Goal: Information Seeking & Learning: Learn about a topic

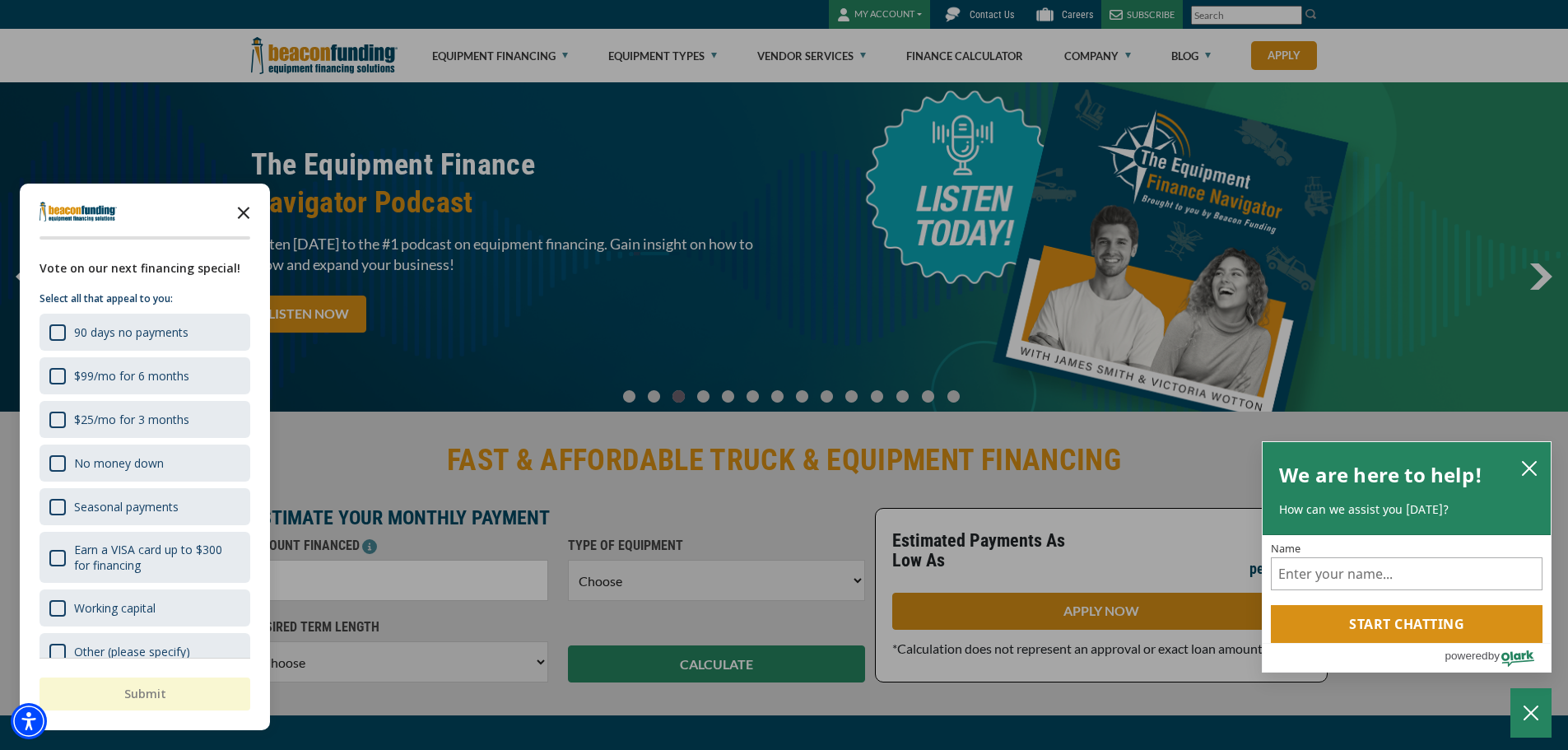
click at [247, 213] on icon "Close the survey" at bounding box center [243, 211] width 33 height 33
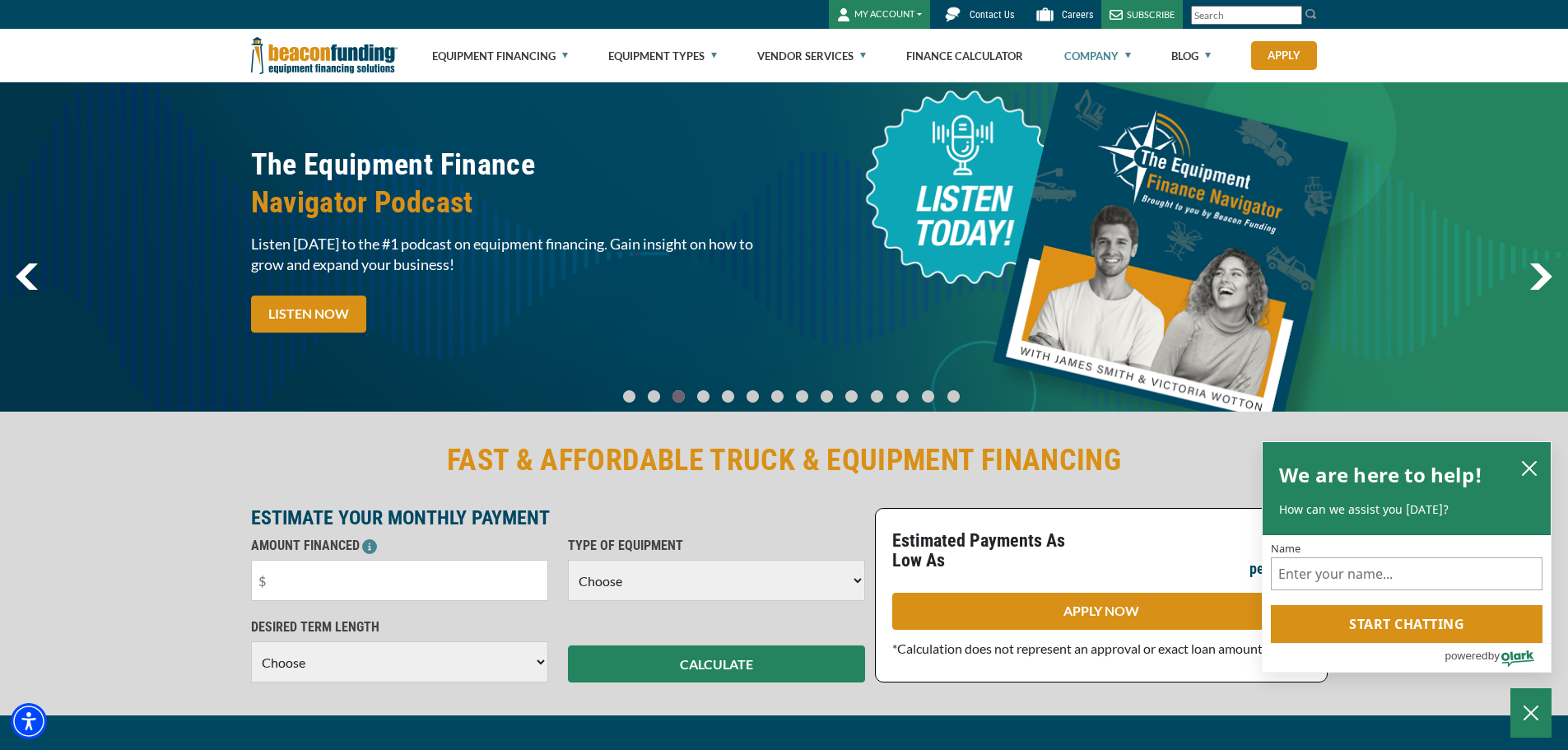
click at [1110, 48] on link "Company" at bounding box center [1097, 55] width 67 height 52
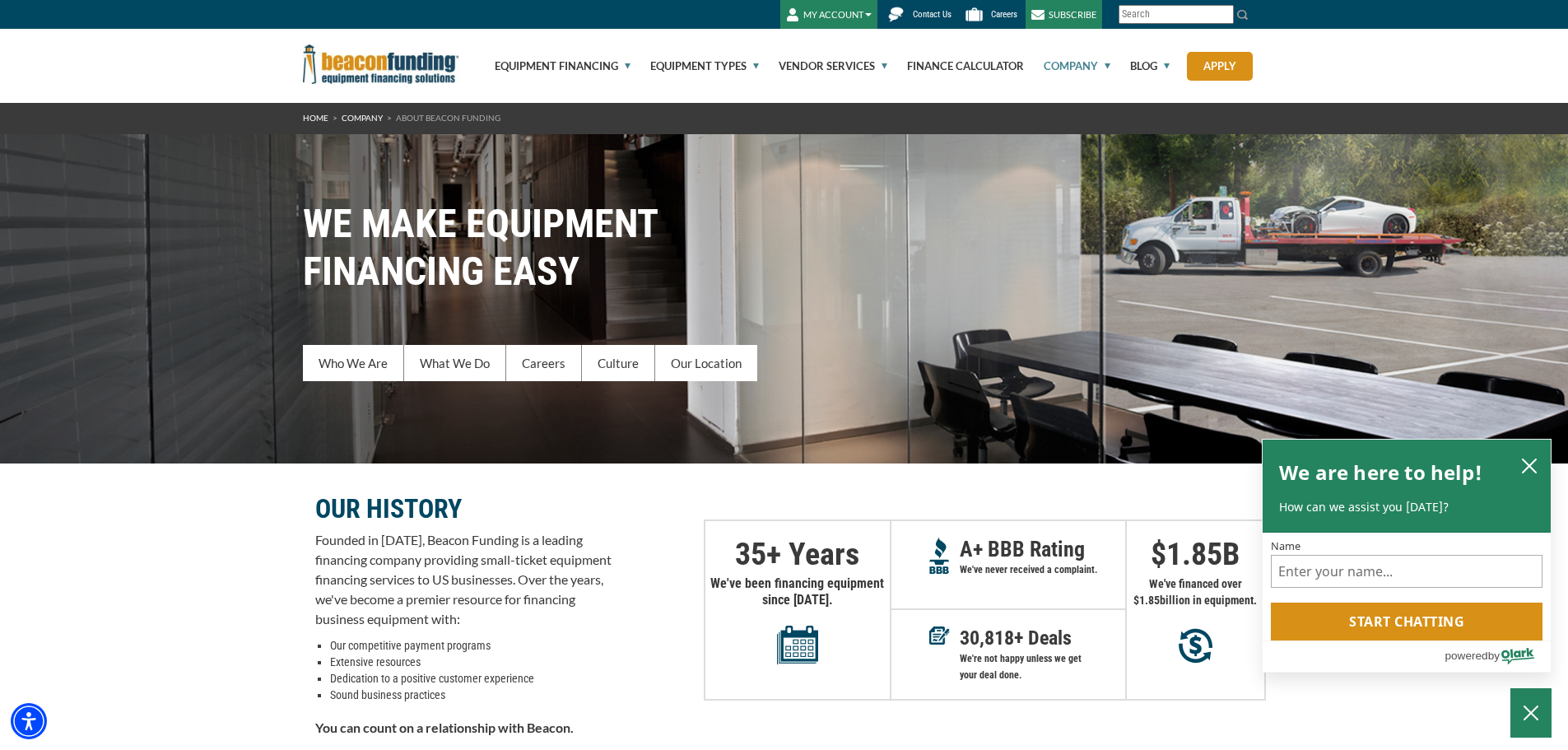
click at [671, 591] on div "OUR HISTORY Founded in [DATE], Beacon Funding is a leading financing company pr…" at bounding box center [784, 603] width 963 height 279
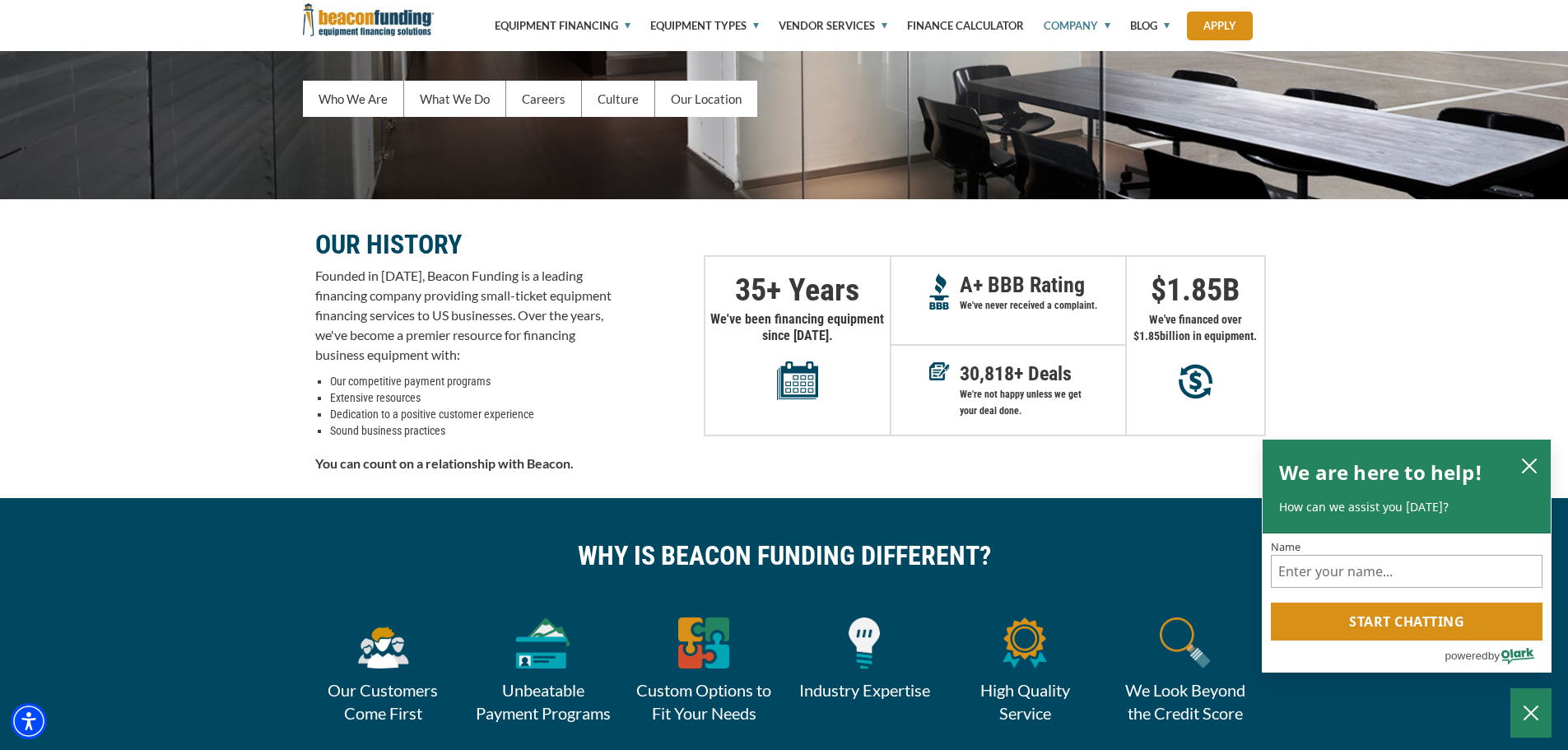
scroll to position [246, 0]
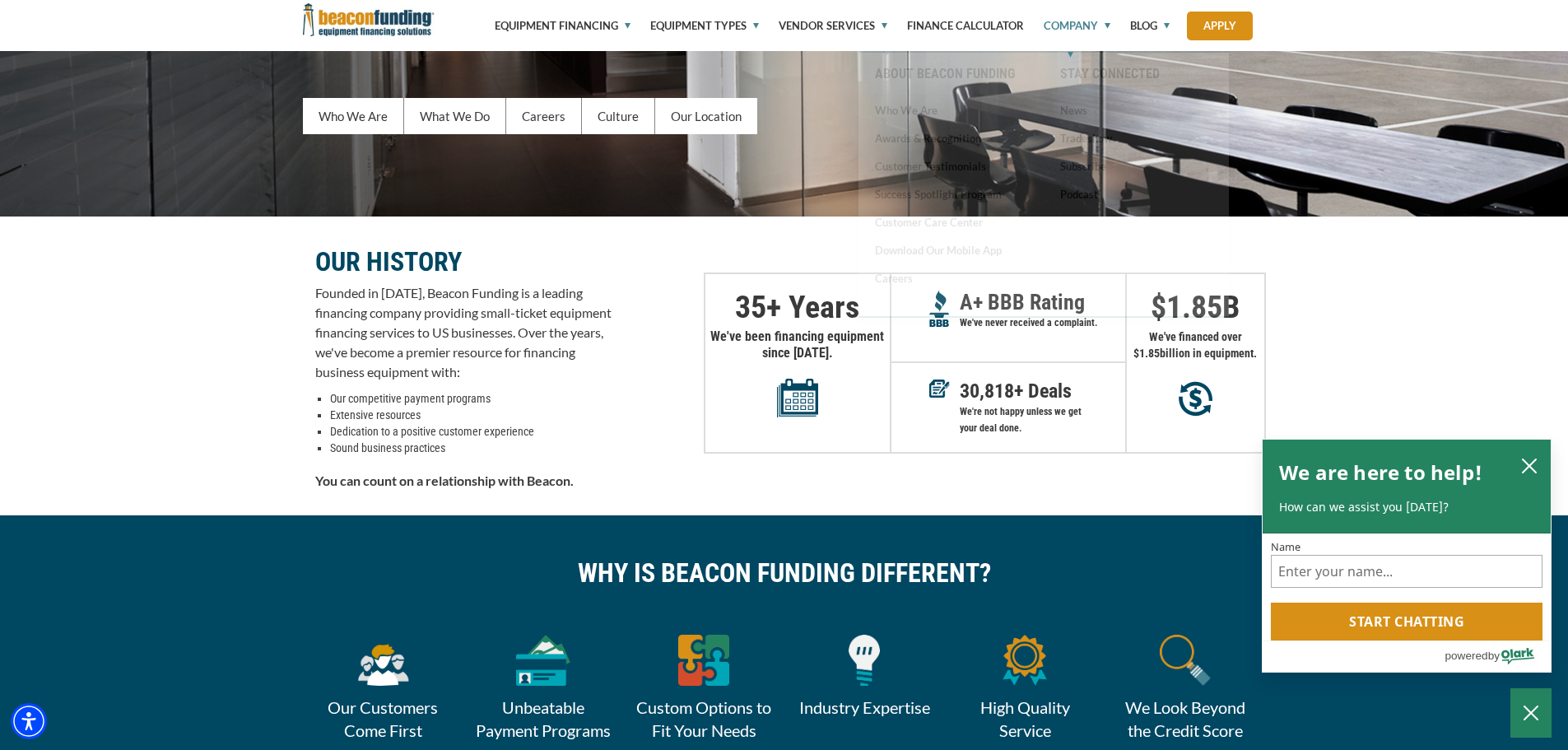
click at [1081, 21] on link "Company" at bounding box center [1067, 25] width 85 height 51
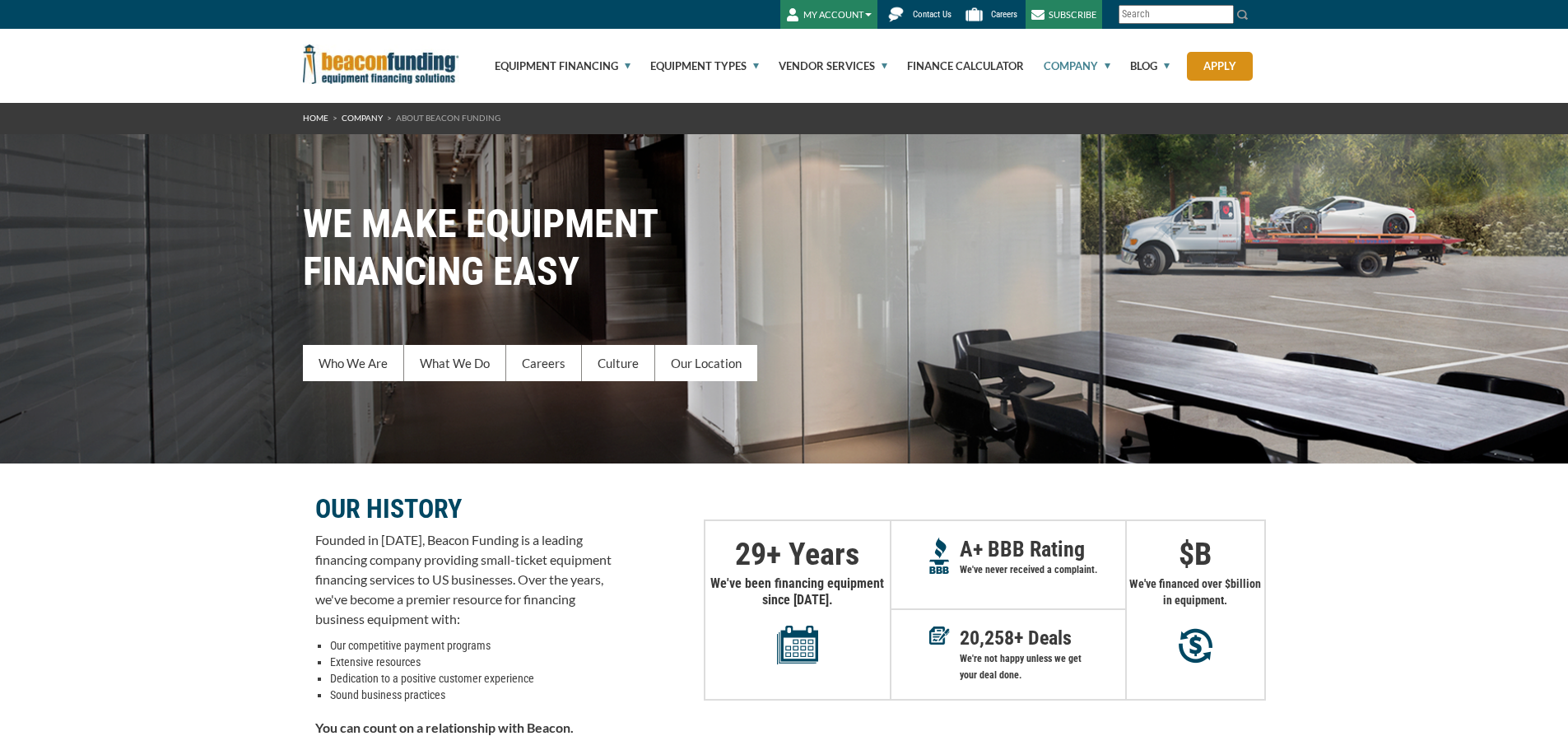
click at [1079, 22] on link "SUBSCRIBE" at bounding box center [1063, 14] width 77 height 28
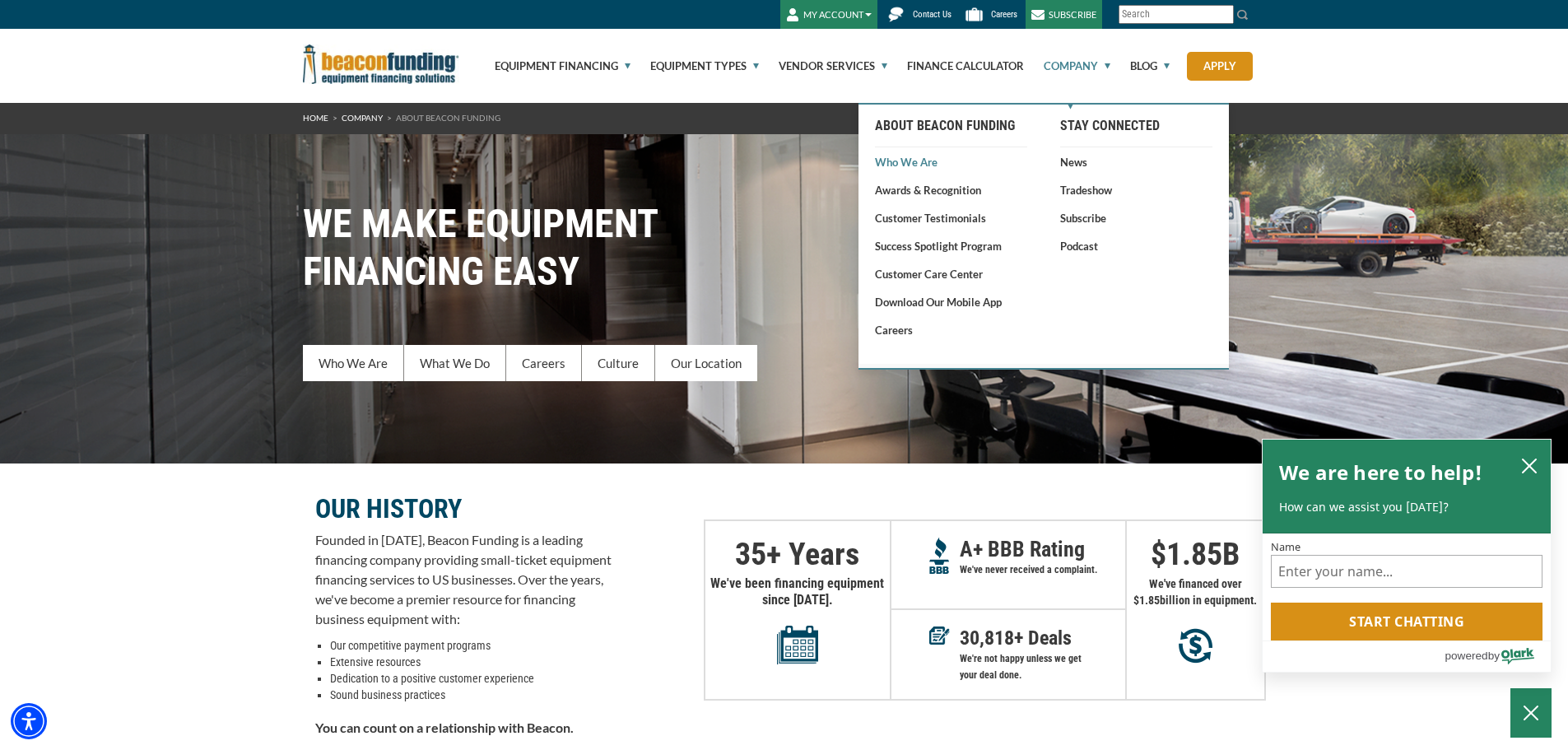
click at [922, 160] on link "Who We Are" at bounding box center [950, 162] width 152 height 16
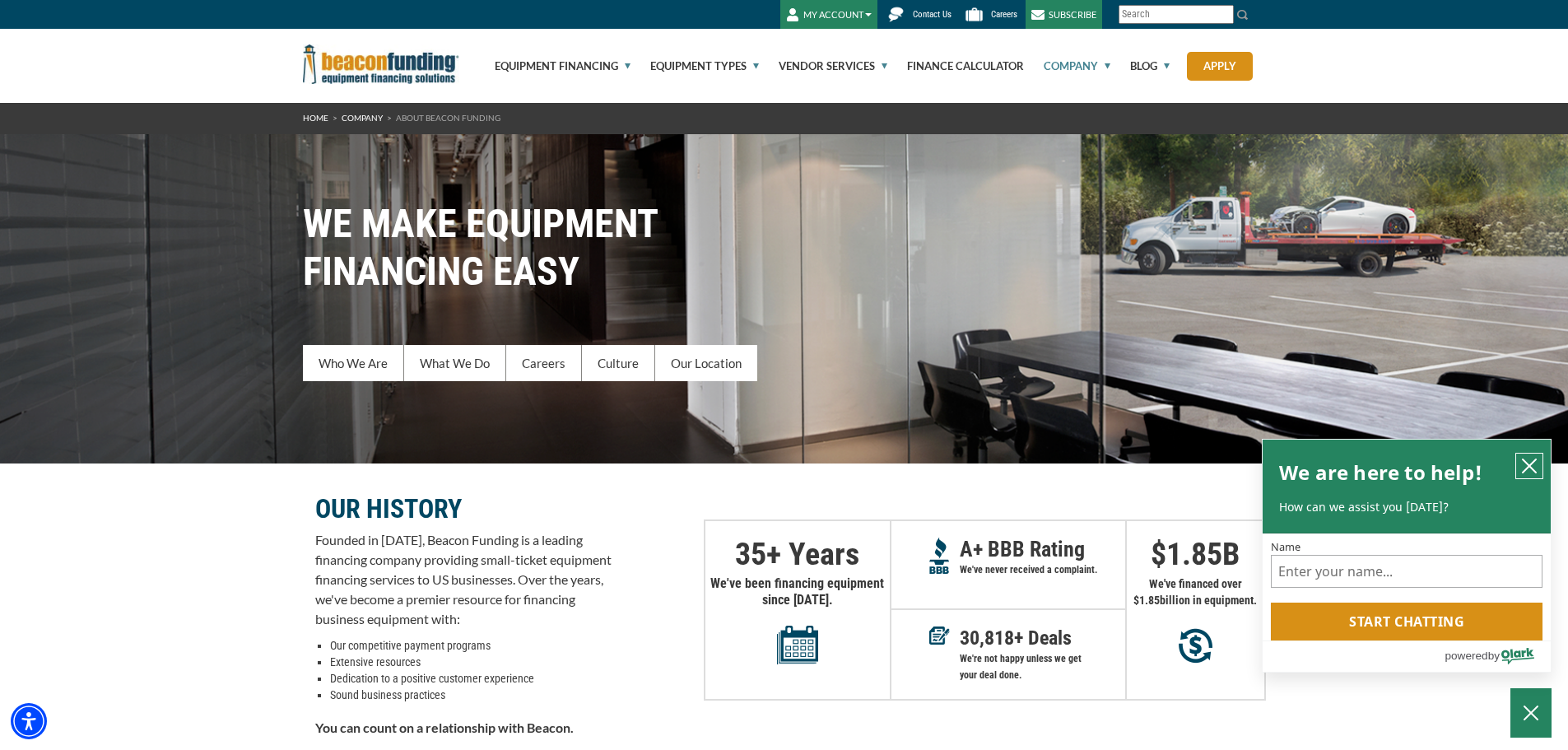
click at [1528, 471] on icon "close chatbox" at bounding box center [1529, 465] width 16 height 16
